Goal: Task Accomplishment & Management: Manage account settings

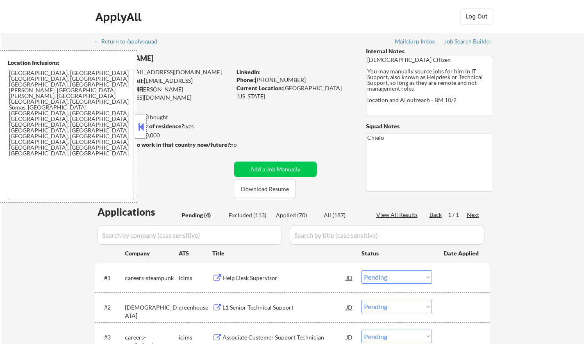
select select ""pending""
click at [142, 130] on button at bounding box center [140, 126] width 9 height 12
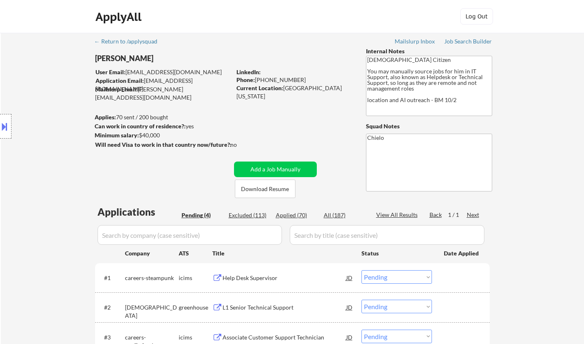
scroll to position [164, 0]
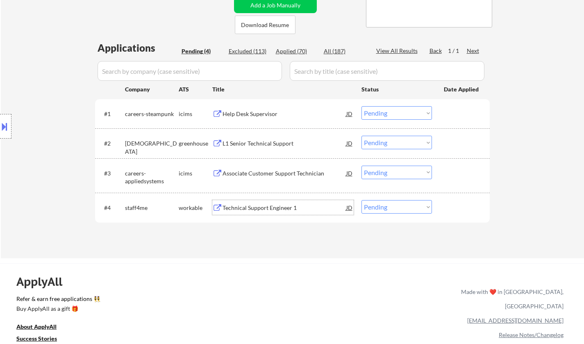
click at [249, 206] on div "Technical Support Engineer 1" at bounding box center [284, 208] width 124 height 8
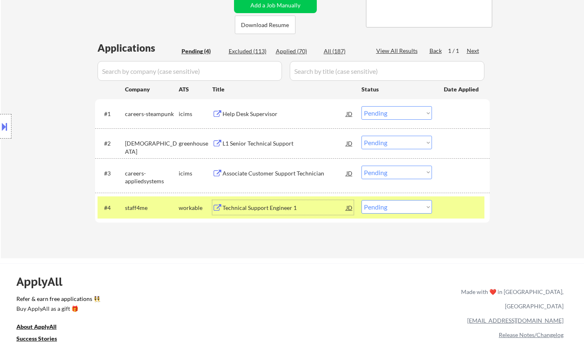
click at [352, 206] on div "JD" at bounding box center [349, 207] width 8 height 15
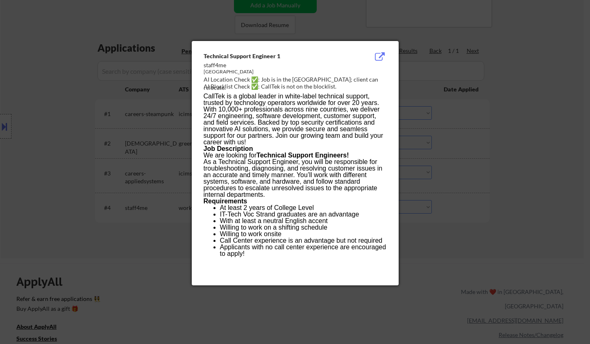
click at [451, 242] on div at bounding box center [295, 172] width 590 height 344
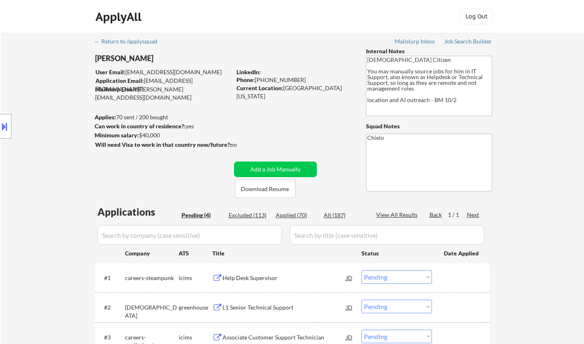
scroll to position [205, 0]
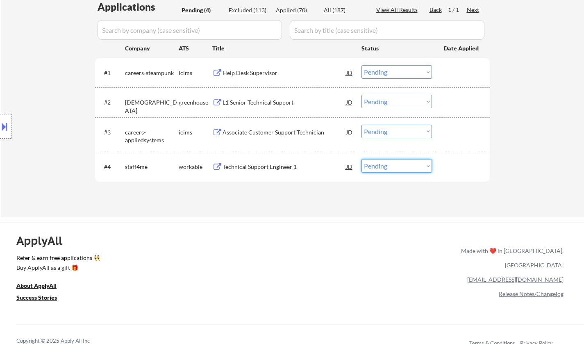
click at [394, 169] on select "Choose an option... Pending Applied Excluded (Questions) Excluded (Expired) Exc…" at bounding box center [396, 166] width 70 height 14
select select ""applied""
click at [361, 159] on select "Choose an option... Pending Applied Excluded (Questions) Excluded (Expired) Exc…" at bounding box center [396, 166] width 70 height 14
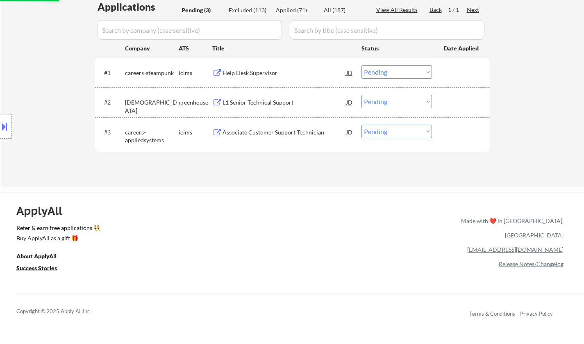
click at [263, 101] on div "L1 Senior Technical Support" at bounding box center [284, 102] width 124 height 8
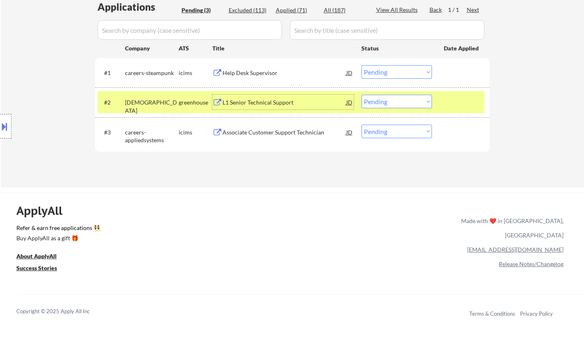
click at [415, 101] on select "Choose an option... Pending Applied Excluded (Questions) Excluded (Expired) Exc…" at bounding box center [396, 102] width 70 height 14
click at [361, 95] on select "Choose an option... Pending Applied Excluded (Questions) Excluded (Expired) Exc…" at bounding box center [396, 102] width 70 height 14
select select ""pending""
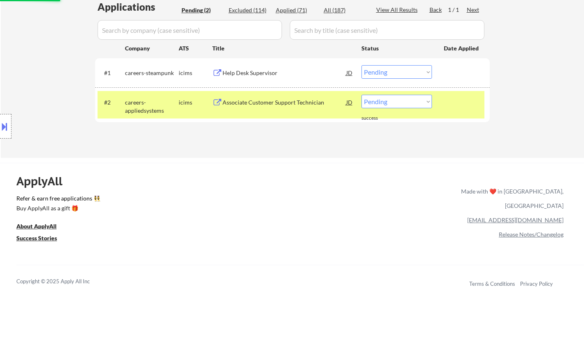
click at [243, 75] on div "Help Desk Supervisor" at bounding box center [284, 73] width 124 height 8
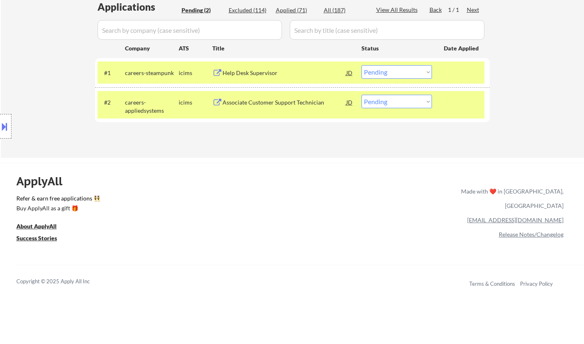
click at [0, 124] on button at bounding box center [4, 127] width 9 height 14
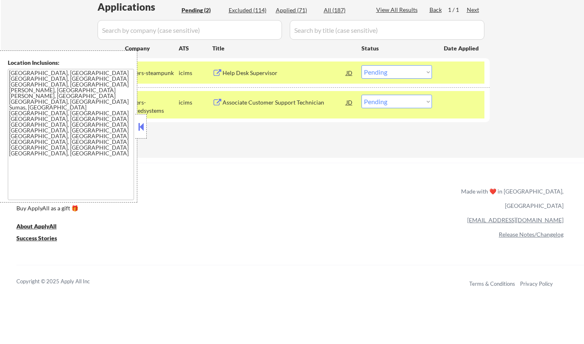
drag, startPoint x: 142, startPoint y: 128, endPoint x: 165, endPoint y: 92, distance: 42.9
click at [143, 128] on button at bounding box center [140, 126] width 9 height 12
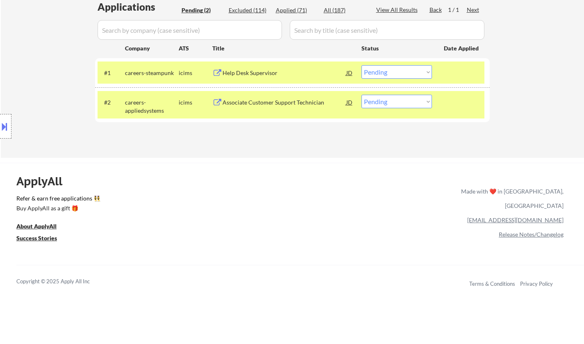
click at [387, 75] on select "Choose an option... Pending Applied Excluded (Questions) Excluded (Expired) Exc…" at bounding box center [396, 72] width 70 height 14
click at [361, 65] on select "Choose an option... Pending Applied Excluded (Questions) Excluded (Expired) Exc…" at bounding box center [396, 72] width 70 height 14
select select ""pending""
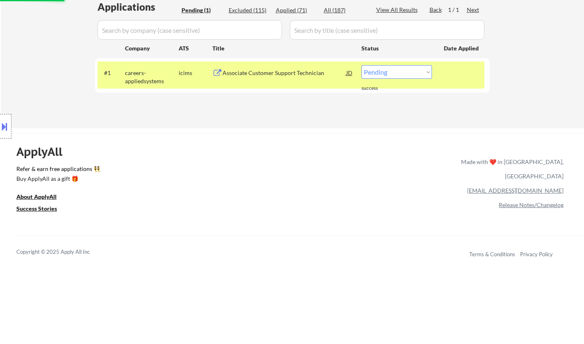
click at [252, 74] on div "Associate Customer Support Technician" at bounding box center [284, 73] width 124 height 8
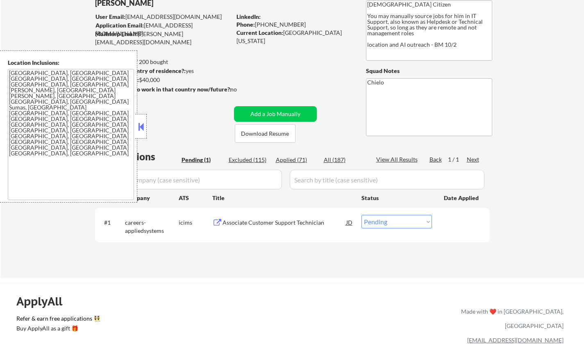
scroll to position [82, 0]
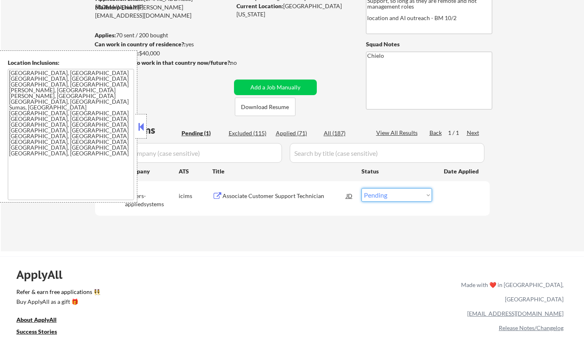
click at [393, 194] on select "Choose an option... Pending Applied Excluded (Questions) Excluded (Expired) Exc…" at bounding box center [396, 195] width 70 height 14
select select ""applied""
click at [361, 188] on select "Choose an option... Pending Applied Excluded (Questions) Excluded (Expired) Exc…" at bounding box center [396, 195] width 70 height 14
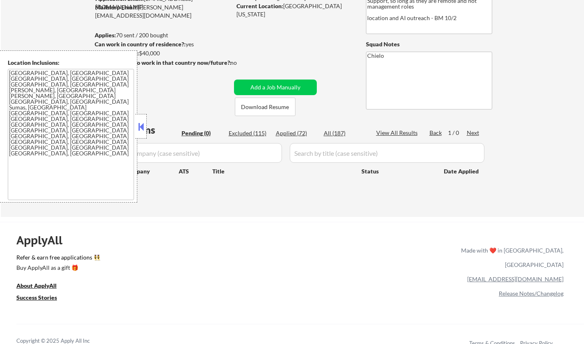
click at [141, 121] on button at bounding box center [140, 126] width 9 height 12
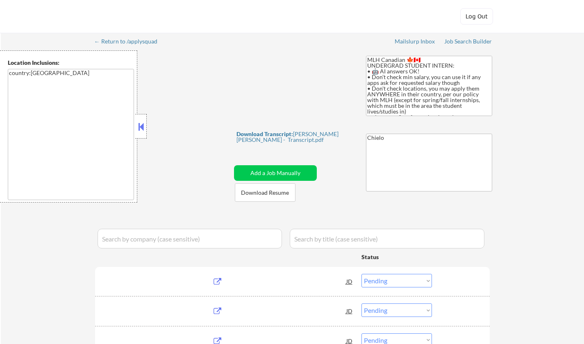
select select ""pending""
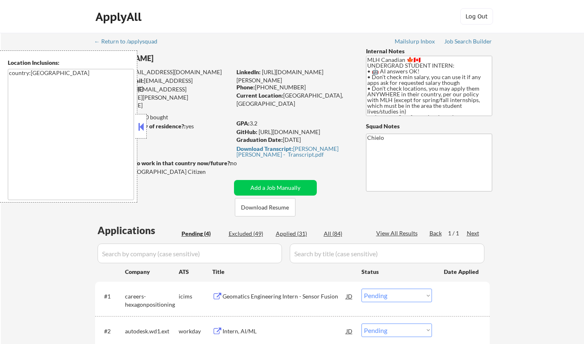
click at [140, 125] on button at bounding box center [140, 126] width 9 height 12
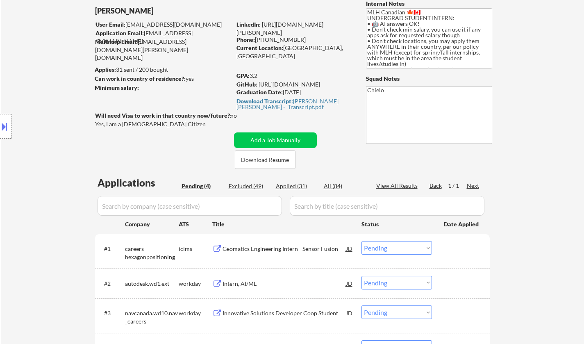
scroll to position [82, 0]
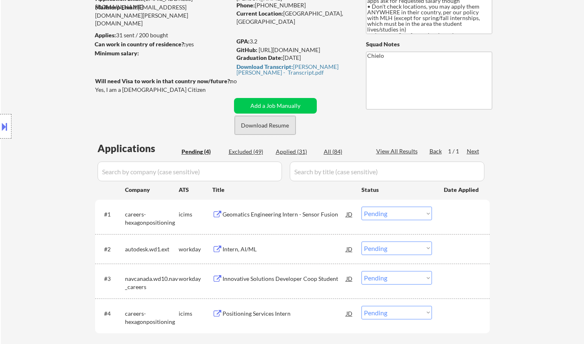
click at [255, 123] on button "Download Resume" at bounding box center [265, 125] width 61 height 18
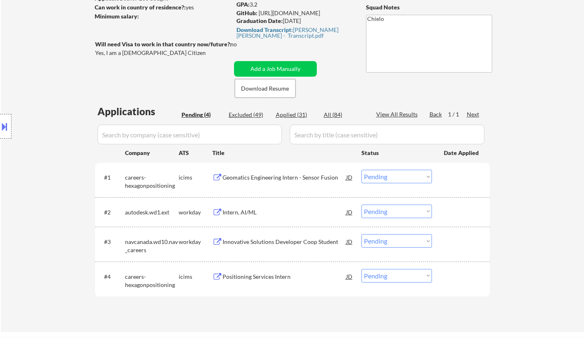
scroll to position [205, 0]
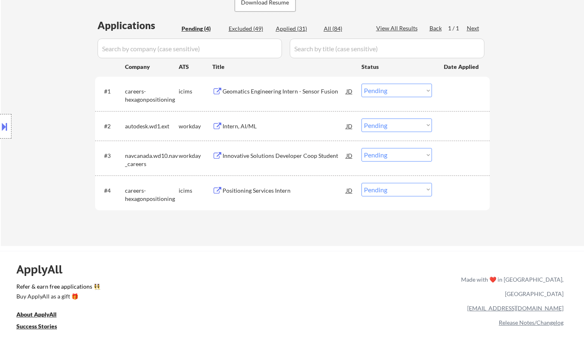
click at [245, 126] on div "Intern, AI/ML" at bounding box center [284, 126] width 124 height 8
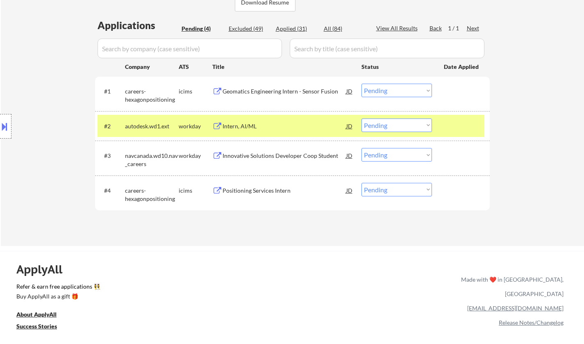
click at [0, 122] on button at bounding box center [4, 127] width 9 height 14
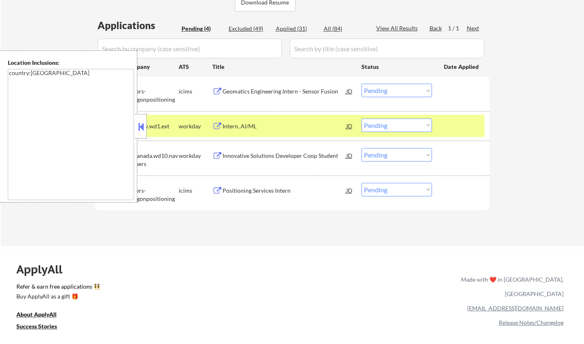
click at [142, 127] on button at bounding box center [140, 126] width 9 height 12
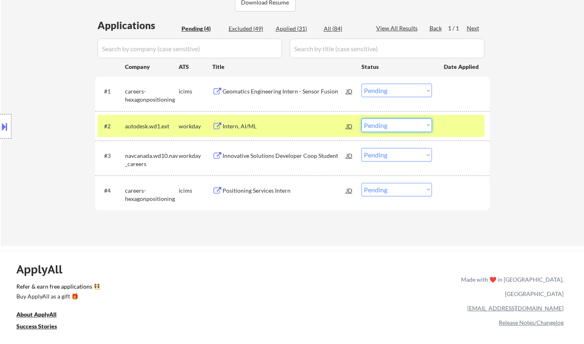
click at [404, 128] on select "Choose an option... Pending Applied Excluded (Questions) Excluded (Expired) Exc…" at bounding box center [396, 125] width 70 height 14
click at [361, 118] on select "Choose an option... Pending Applied Excluded (Questions) Excluded (Expired) Exc…" at bounding box center [396, 125] width 70 height 14
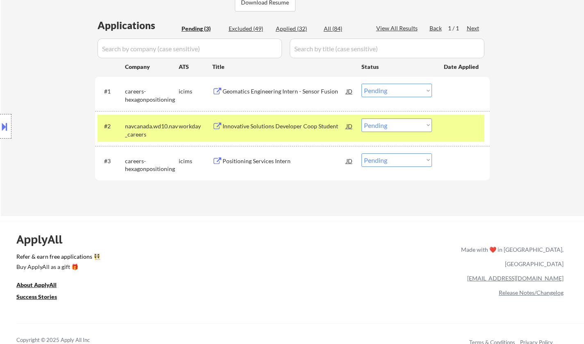
click at [263, 127] on div "Innovative Solutions Developer Coop Student" at bounding box center [284, 126] width 124 height 8
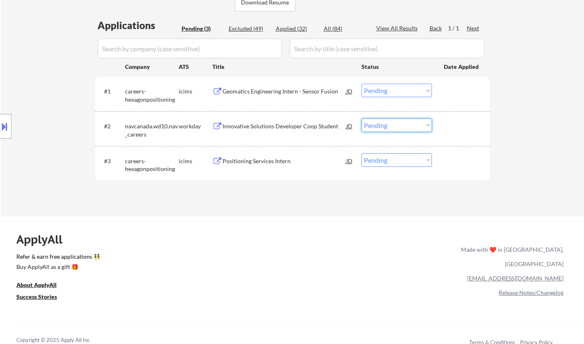
click at [386, 122] on select "Choose an option... Pending Applied Excluded (Questions) Excluded (Expired) Exc…" at bounding box center [396, 125] width 70 height 14
click at [361, 118] on select "Choose an option... Pending Applied Excluded (Questions) Excluded (Expired) Exc…" at bounding box center [396, 125] width 70 height 14
select select ""pending""
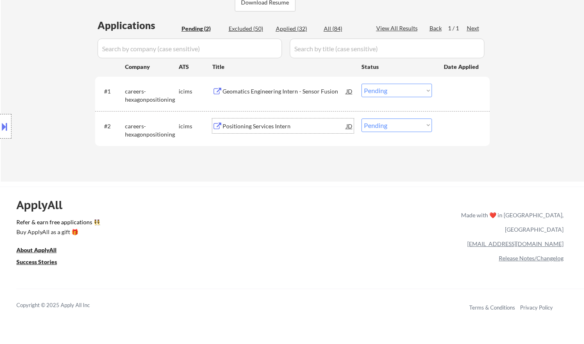
click at [262, 129] on div "Positioning Services Intern" at bounding box center [284, 126] width 124 height 8
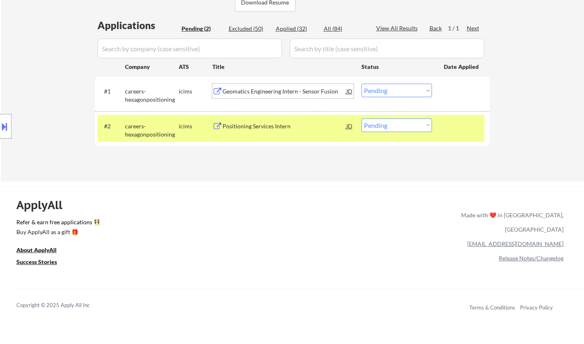
click at [260, 96] on div "Geomatics Engineering Intern - Sensor Fusion" at bounding box center [284, 91] width 124 height 15
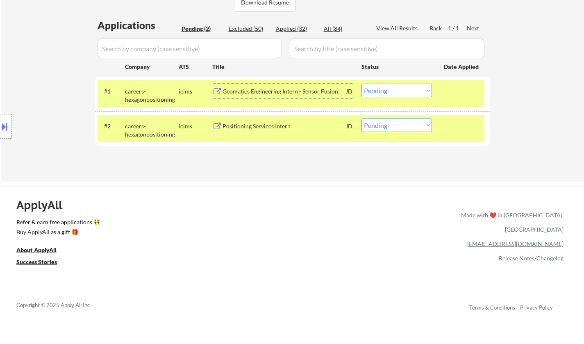
click at [392, 87] on select "Choose an option... Pending Applied Excluded (Questions) Excluded (Expired) Exc…" at bounding box center [396, 91] width 70 height 14
click at [411, 91] on select "Choose an option... Pending Applied Excluded (Questions) Excluded (Expired) Exc…" at bounding box center [396, 91] width 70 height 14
click at [361, 84] on select "Choose an option... Pending Applied Excluded (Questions) Excluded (Expired) Exc…" at bounding box center [396, 91] width 70 height 14
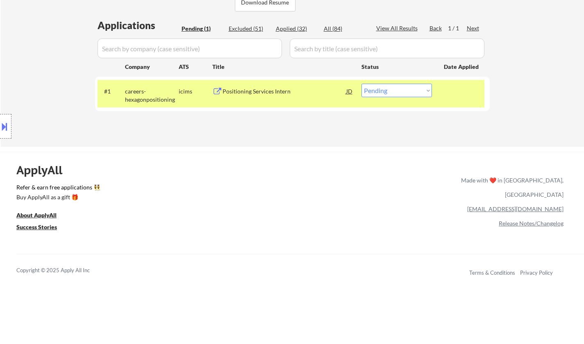
click at [407, 91] on select "Choose an option... Pending Applied Excluded (Questions) Excluded (Expired) Exc…" at bounding box center [396, 91] width 70 height 14
click at [361, 84] on select "Choose an option... Pending Applied Excluded (Questions) Excluded (Expired) Exc…" at bounding box center [396, 91] width 70 height 14
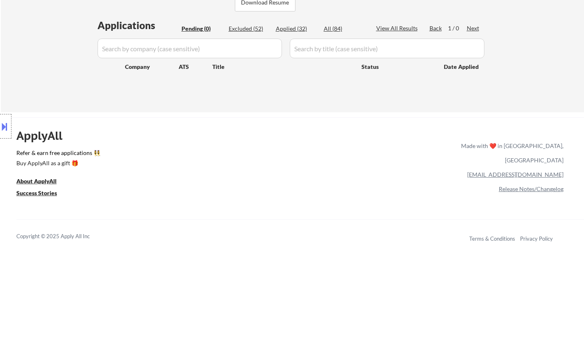
drag, startPoint x: 289, startPoint y: 26, endPoint x: 244, endPoint y: 120, distance: 104.8
click at [288, 25] on div "Applied (32)" at bounding box center [296, 29] width 41 height 8
select select ""applied""
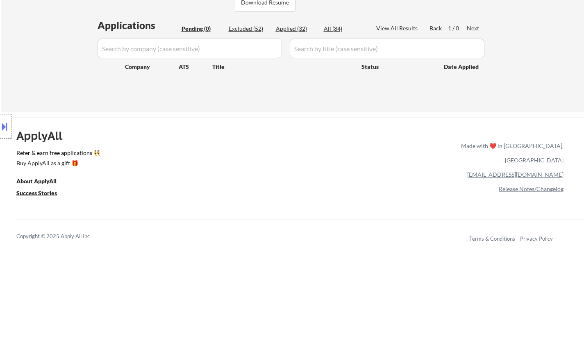
select select ""applied""
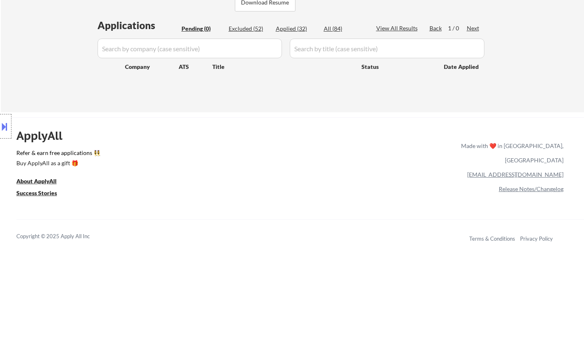
select select ""applied""
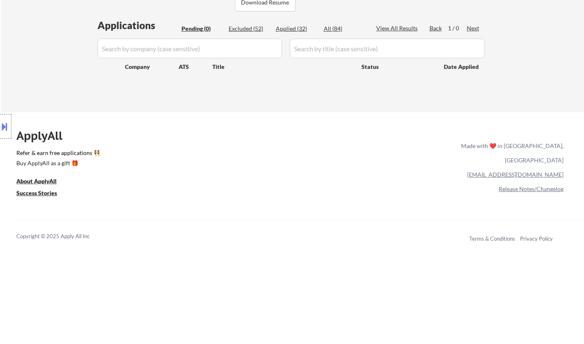
select select ""applied""
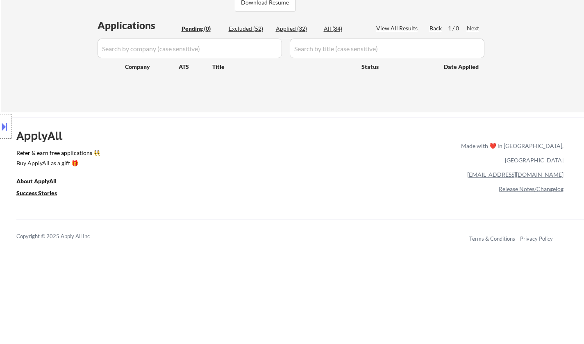
select select ""applied""
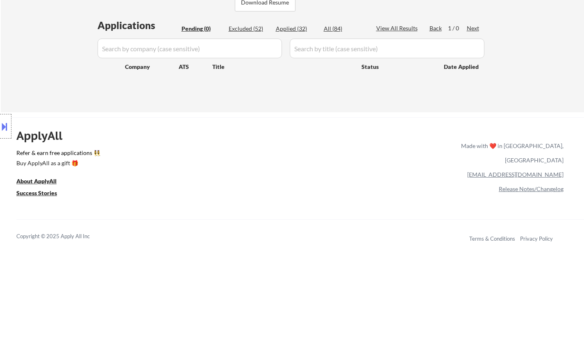
select select ""applied""
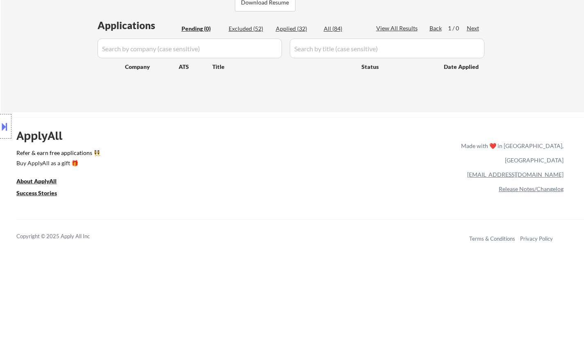
select select ""applied""
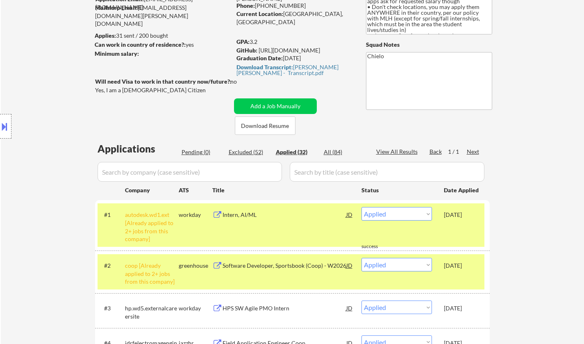
scroll to position [0, 0]
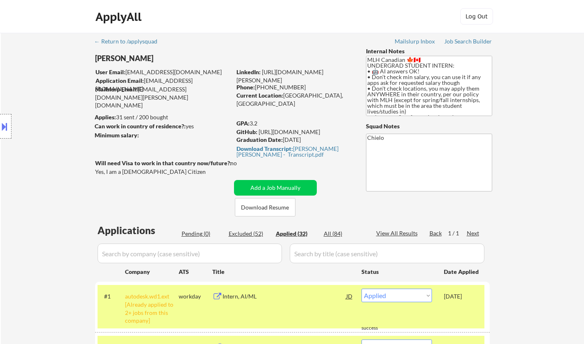
click at [3, 125] on button at bounding box center [4, 127] width 9 height 14
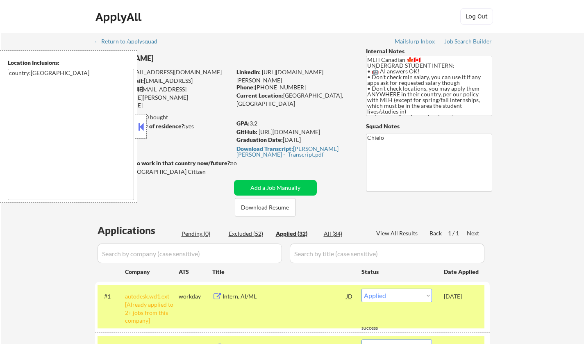
click at [143, 123] on button at bounding box center [140, 126] width 9 height 12
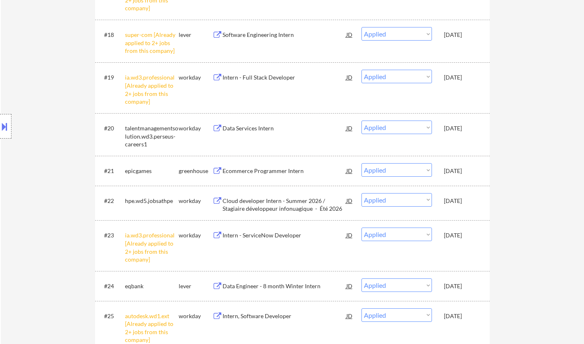
scroll to position [999, 0]
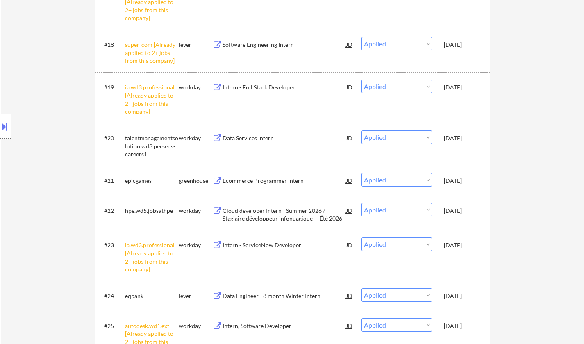
select select ""applied""
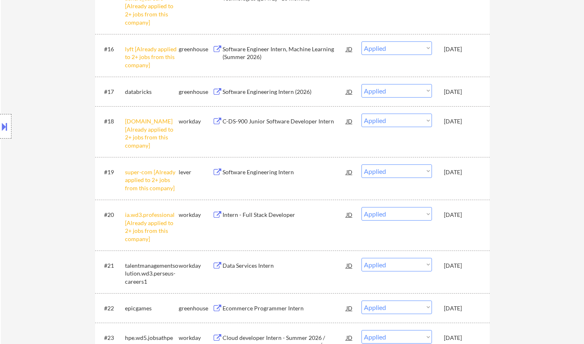
scroll to position [1157, 0]
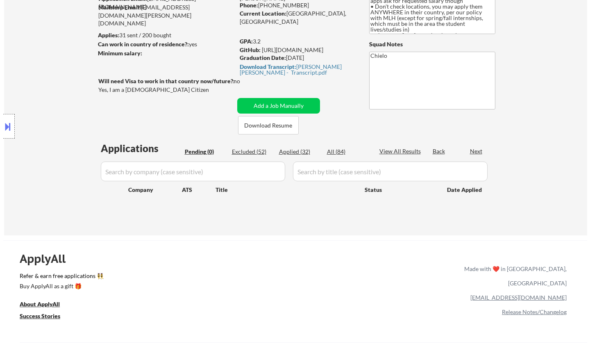
scroll to position [82, 0]
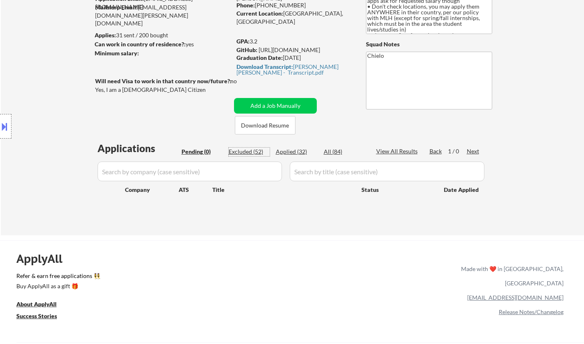
click at [242, 150] on div "Excluded (52)" at bounding box center [249, 151] width 41 height 8
select select ""excluded__bad_match_""
select select ""excluded__expired_""
select select ""excluded__bad_match_""
select select ""excluded__other_""
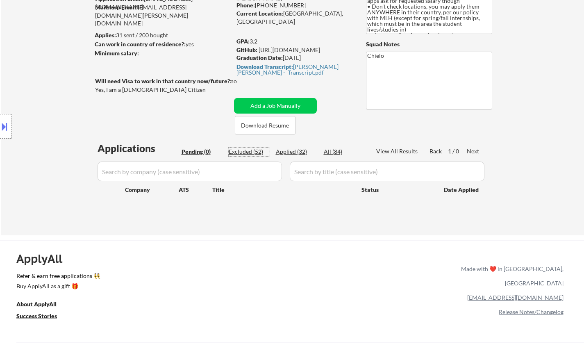
select select ""excluded__bad_match_""
select select ""excluded__other_""
select select ""excluded__expired_""
select select ""excluded__other_""
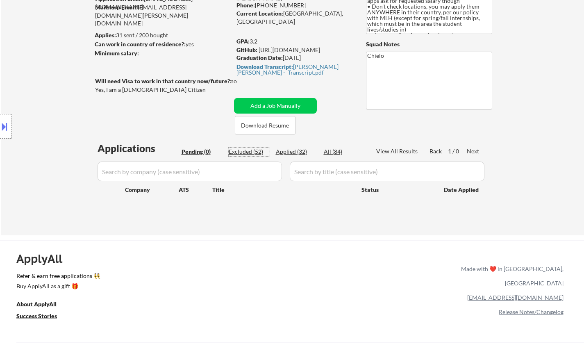
select select ""excluded__other_""
select select ""excluded__expired_""
select select ""excluded__other_""
select select ""excluded__location_""
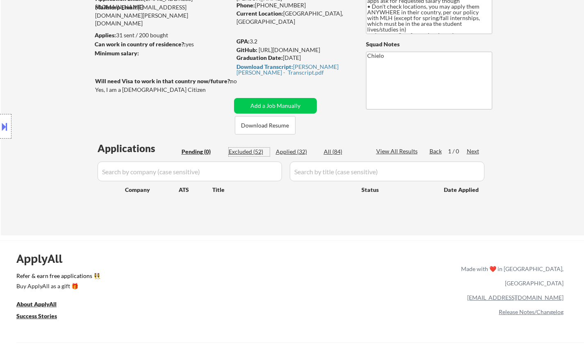
select select ""excluded__location_""
select select ""excluded__other_""
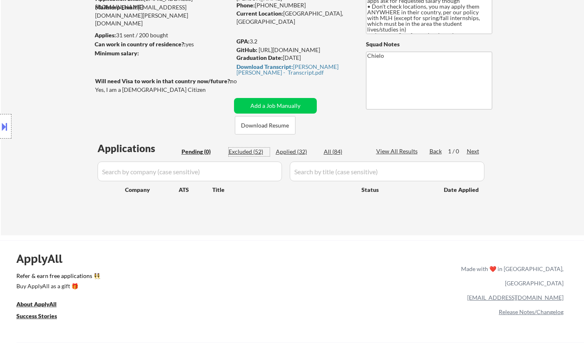
select select ""excluded__other_""
select select ""excluded""
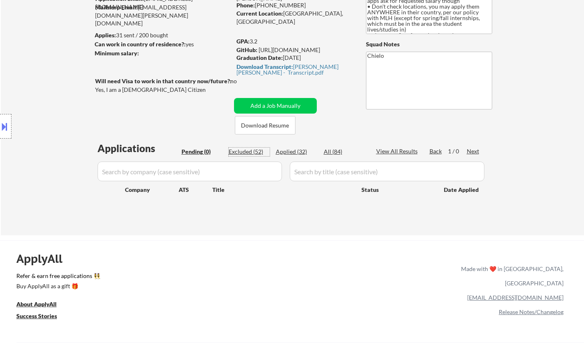
select select ""excluded__other_""
select select ""excluded__expired_""
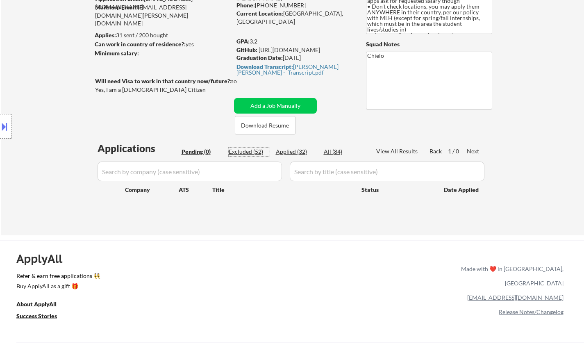
select select ""excluded__expired_""
select select ""excluded__other_""
select select ""excluded""
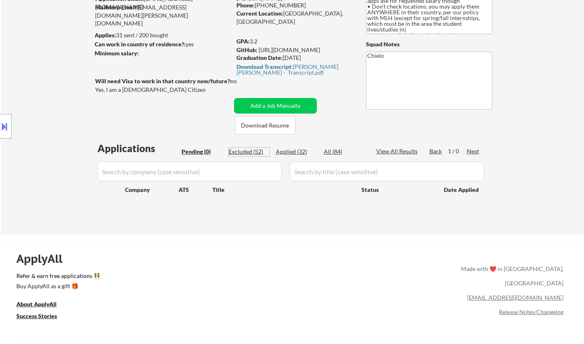
select select ""excluded__expired_""
select select ""excluded__other_""
select select ""excluded__expired_""
select select ""excluded__other_""
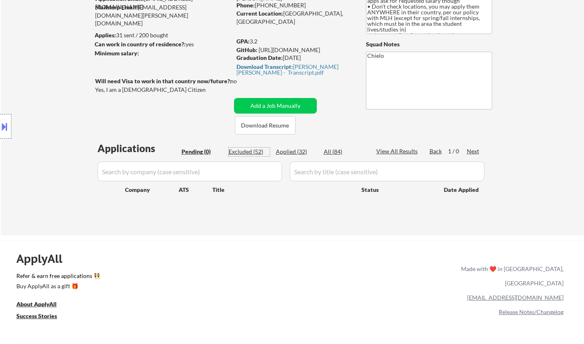
select select ""excluded__other_""
select select ""excluded__location_""
select select ""excluded__other_""
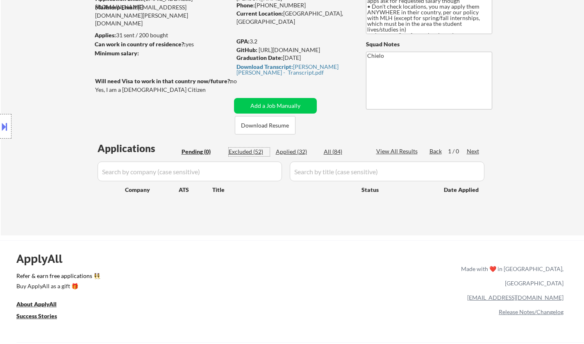
select select ""excluded__other_""
select select ""excluded__expired_""
select select ""excluded__other_""
select select ""excluded__expired_""
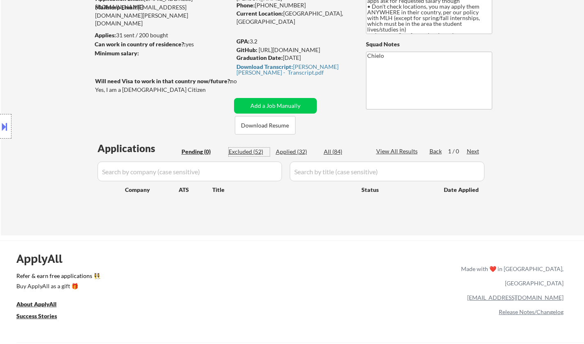
select select ""excluded__other_""
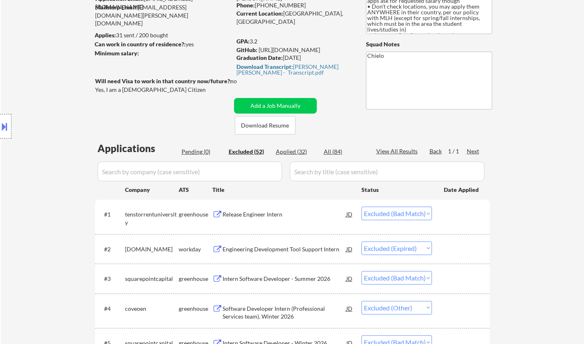
click at [2, 118] on div at bounding box center [5, 126] width 11 height 25
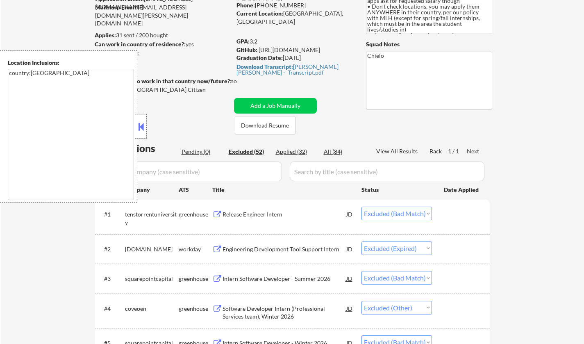
click at [138, 127] on button at bounding box center [140, 126] width 9 height 12
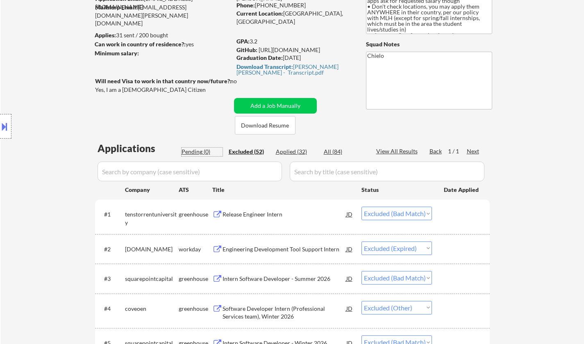
click at [189, 154] on div "Pending (0)" at bounding box center [201, 151] width 41 height 8
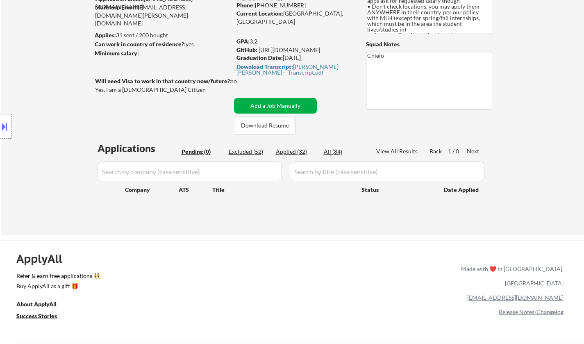
click at [272, 103] on button "Add a Job Manually" at bounding box center [275, 106] width 83 height 16
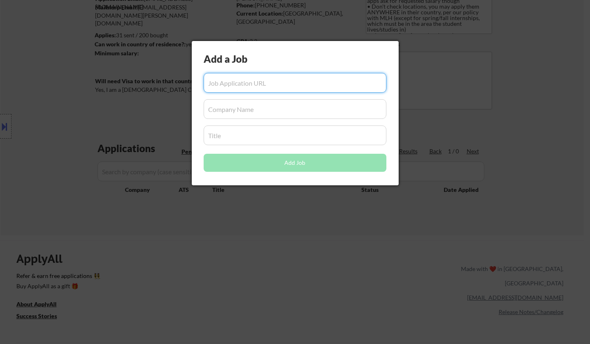
click at [243, 84] on input "input" at bounding box center [295, 83] width 183 height 20
paste input "https://manulife.wd3.myworkdayjobs.com/mfcjh_jobs/job/Toronto-Ontario/Summer-In…"
type input "https://manulife.wd3.myworkdayjobs.com/mfcjh_jobs/job/Toronto-Ontario/Summer-In…"
click at [244, 108] on input "input" at bounding box center [295, 109] width 183 height 20
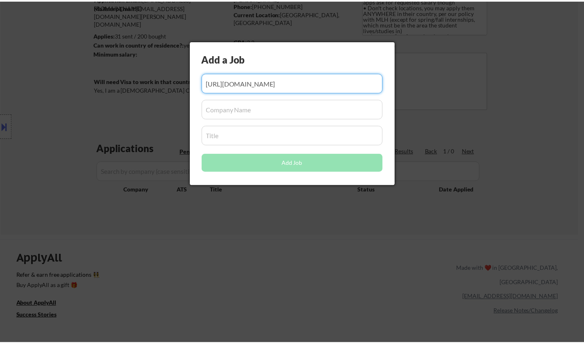
scroll to position [0, 0]
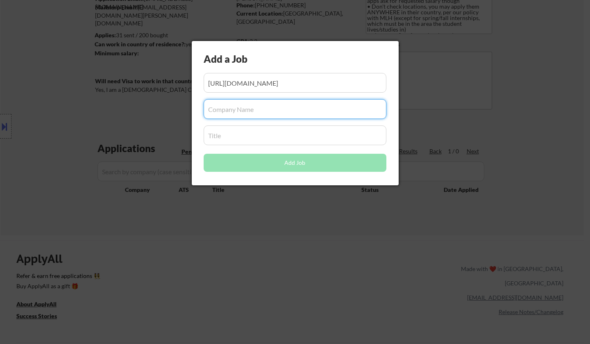
click at [276, 108] on input "input" at bounding box center [295, 109] width 183 height 20
type input "Manulife"
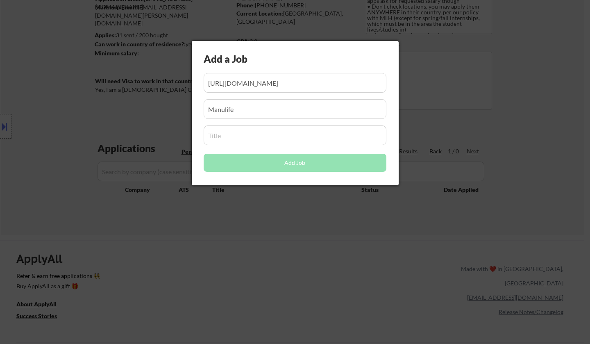
click at [229, 137] on input "input" at bounding box center [295, 135] width 183 height 20
paste input "Summer Intern/Co-op 2026 - Software Engineering"
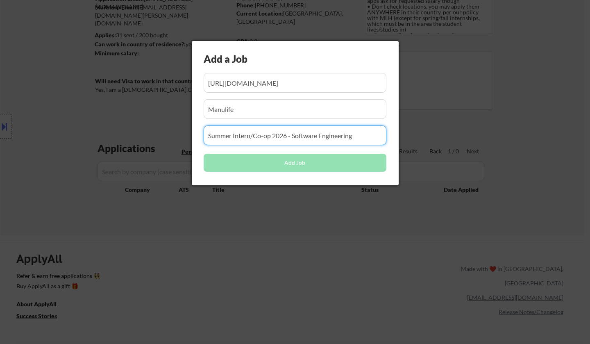
type input "Summer Intern/Co-op 2026 - Software Engineering"
click at [257, 109] on input "input" at bounding box center [295, 109] width 183 height 20
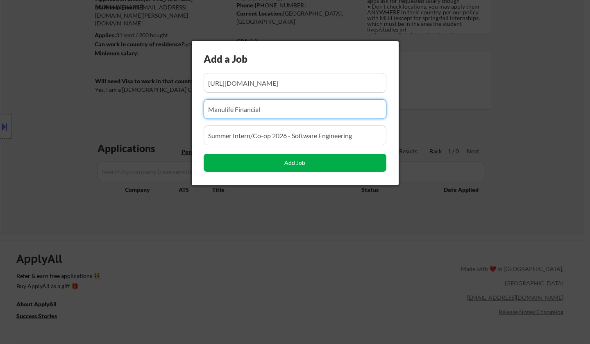
type input "Manulife Financial"
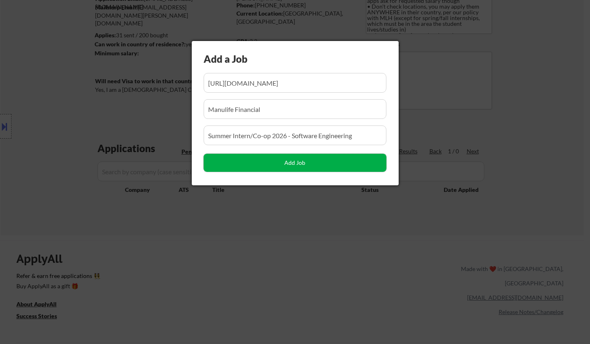
click at [301, 163] on button "Add Job" at bounding box center [295, 163] width 183 height 18
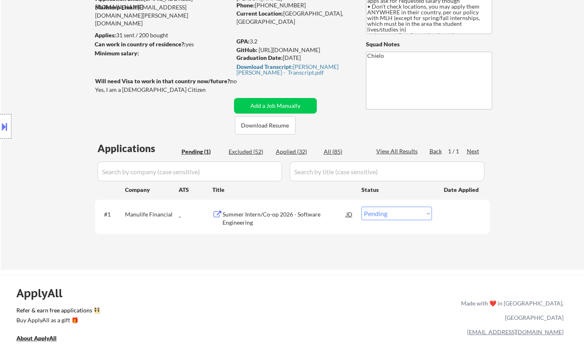
click at [409, 210] on select "Choose an option... Pending Applied Excluded (Questions) Excluded (Expired) Exc…" at bounding box center [396, 213] width 70 height 14
select select ""applied""
click at [361, 206] on select "Choose an option... Pending Applied Excluded (Questions) Excluded (Expired) Exc…" at bounding box center [396, 213] width 70 height 14
